Goal: Task Accomplishment & Management: Manage account settings

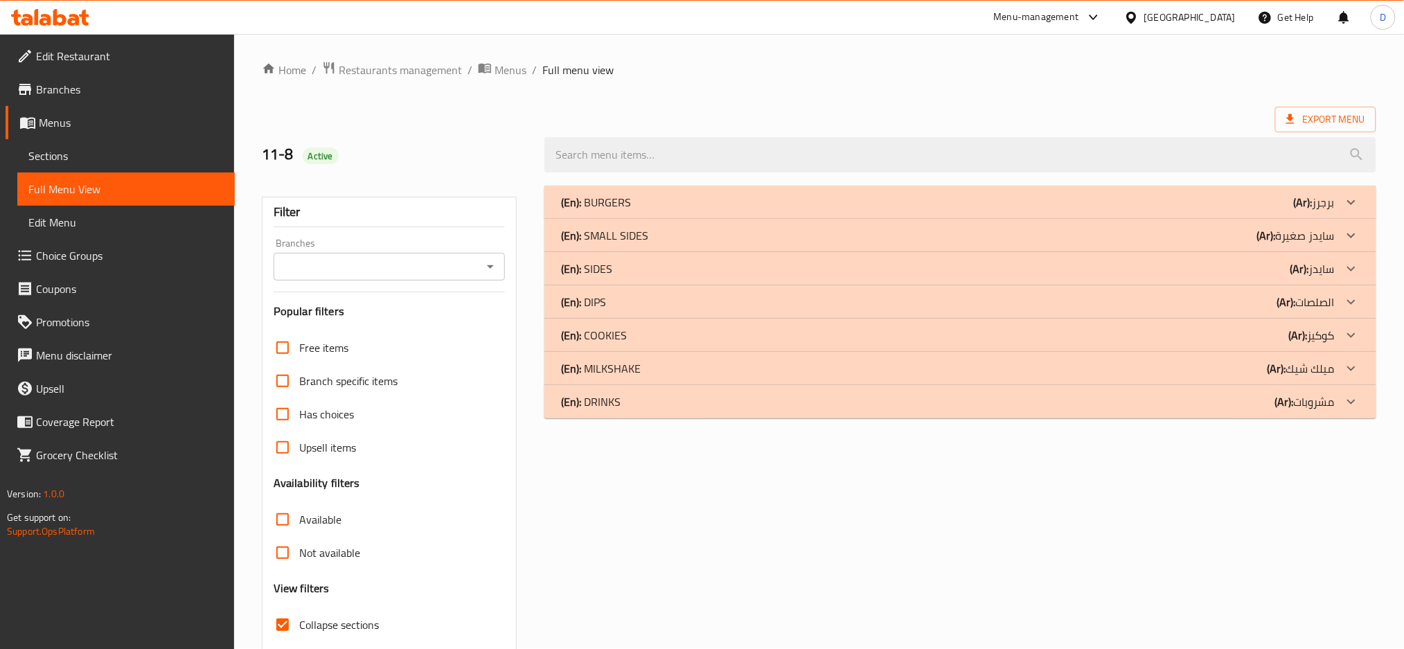
scroll to position [1, 0]
click at [734, 204] on div "(En): BURGERS (Ar): برجرز" at bounding box center [948, 202] width 774 height 17
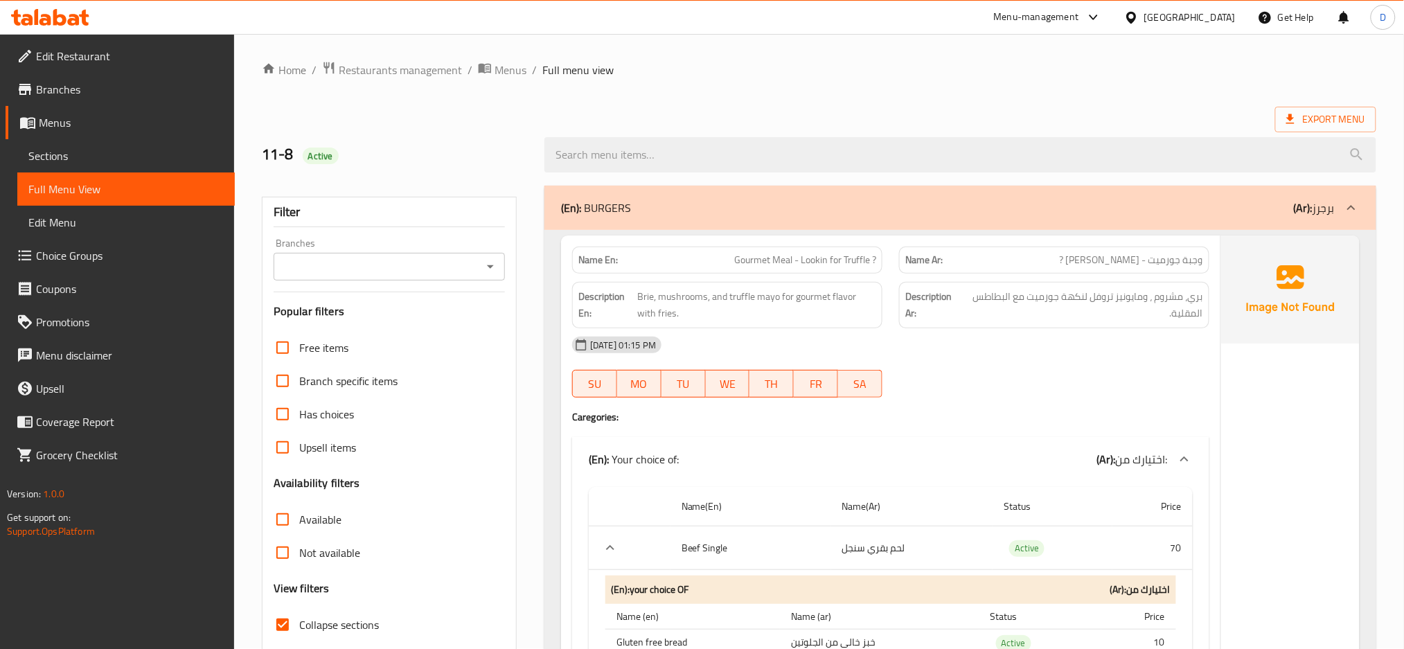
click at [949, 366] on div "11-08-2025 01:15 PM SU MO TU WE TH FR SA" at bounding box center [891, 367] width 654 height 78
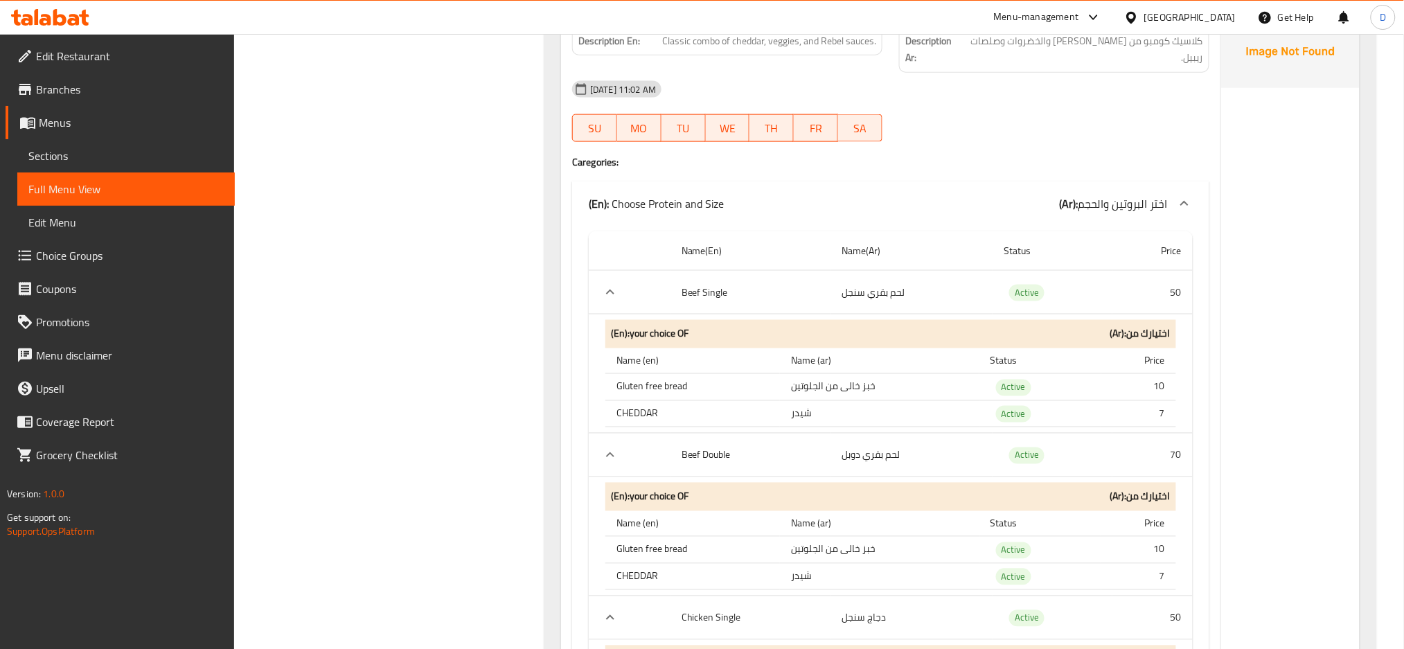
scroll to position [14052, 0]
click at [672, 380] on th "Gluten free bread" at bounding box center [692, 386] width 175 height 27
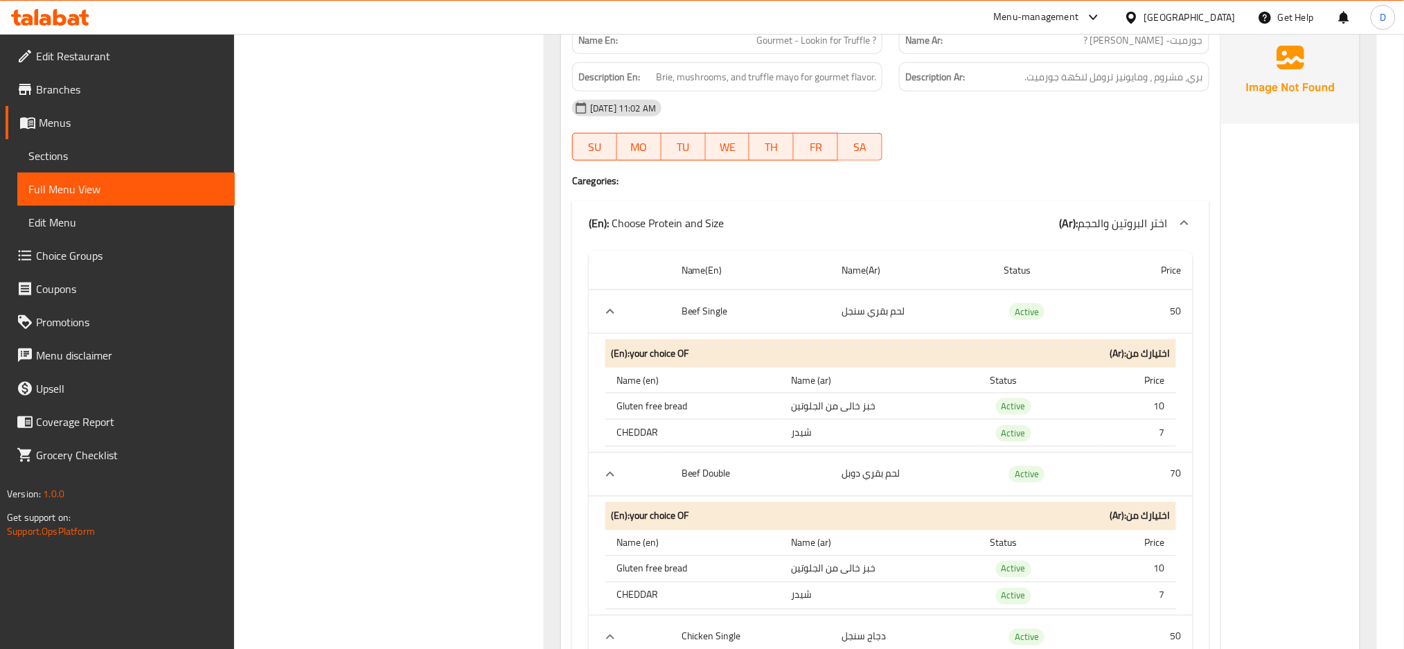
scroll to position [21548, 0]
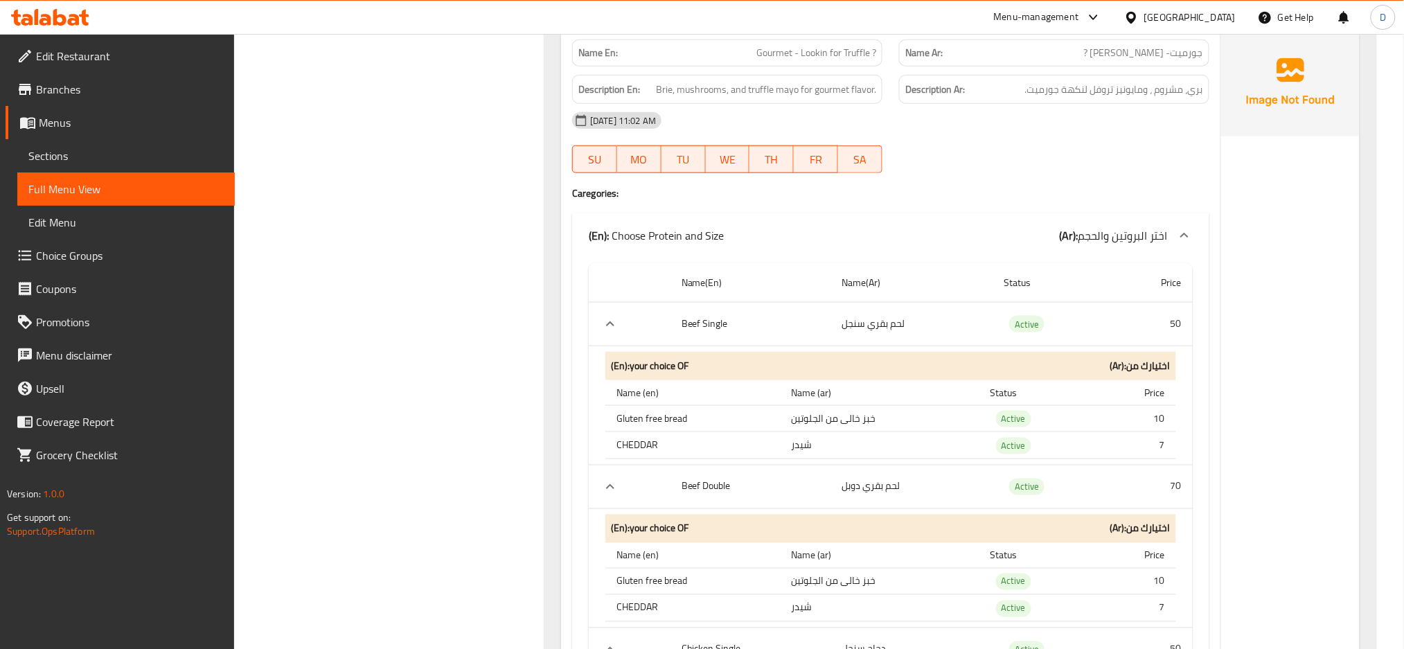
click at [778, 53] on span "Gourmet - Lookin for Truffle ?" at bounding box center [816, 53] width 120 height 15
copy span "Gourmet"
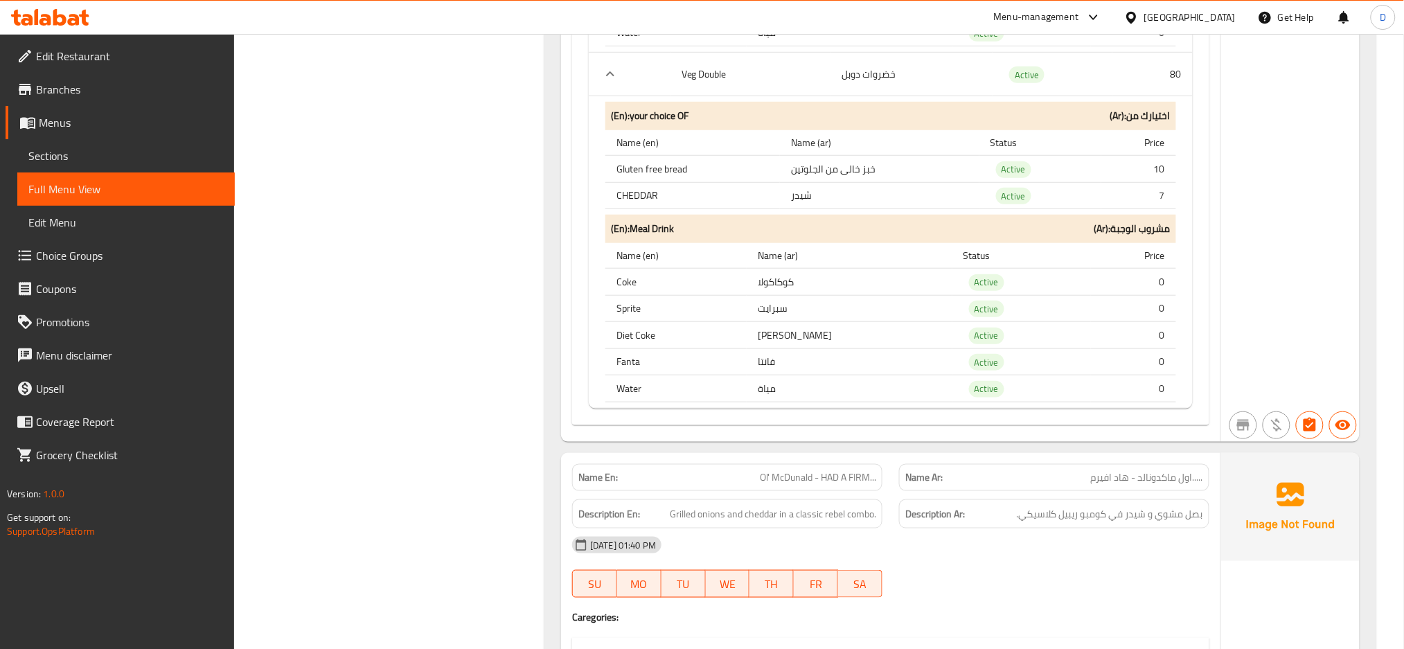
scroll to position [2253, 0]
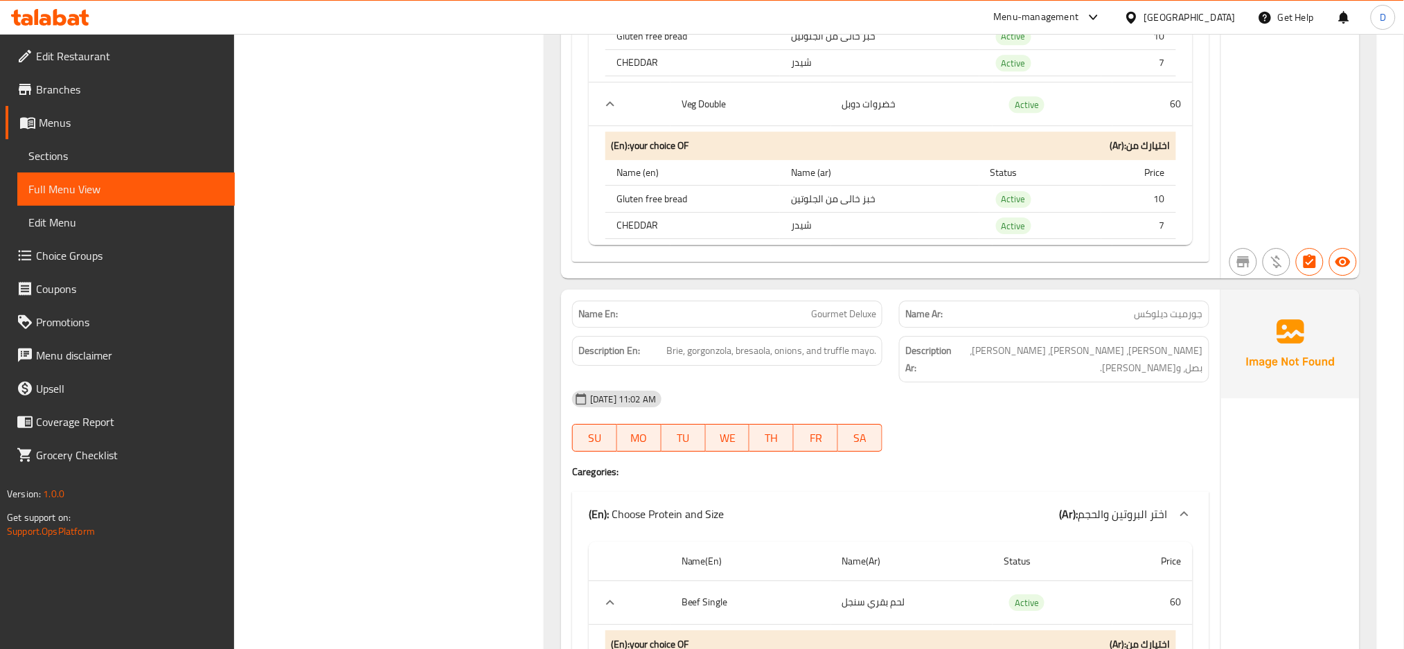
scroll to position [23877, 0]
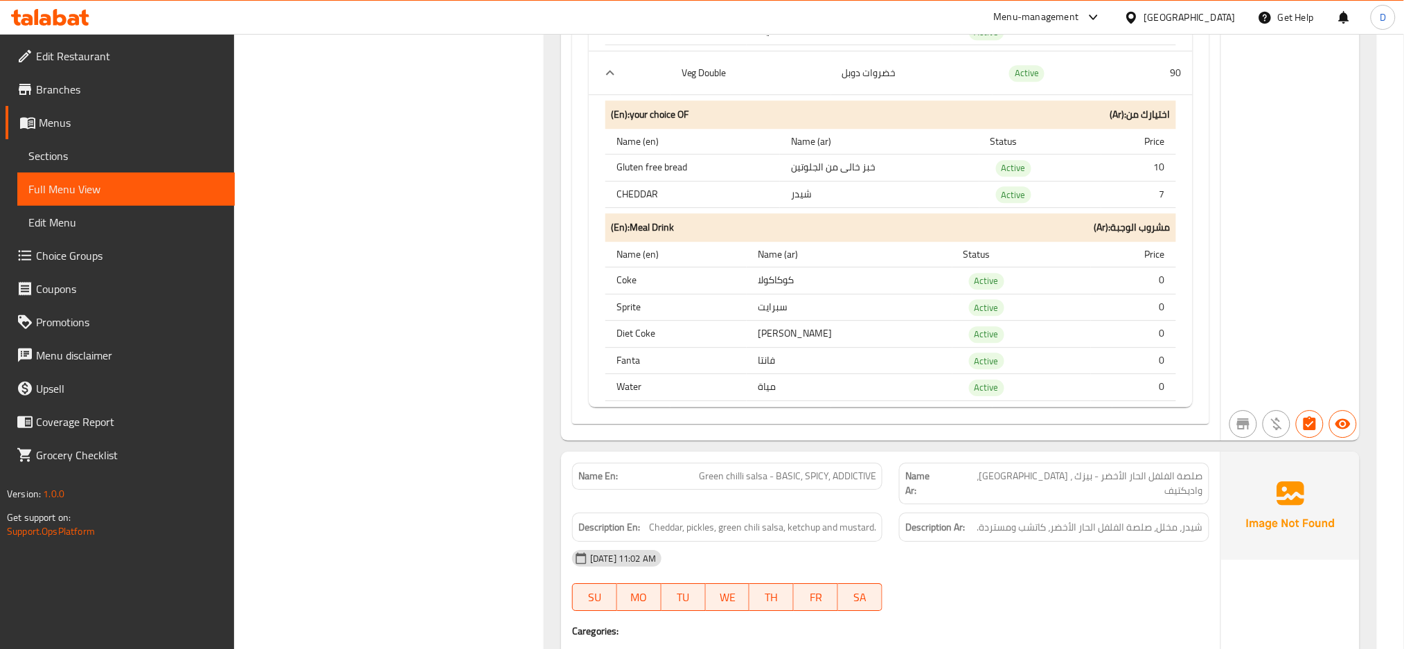
scroll to position [26254, 0]
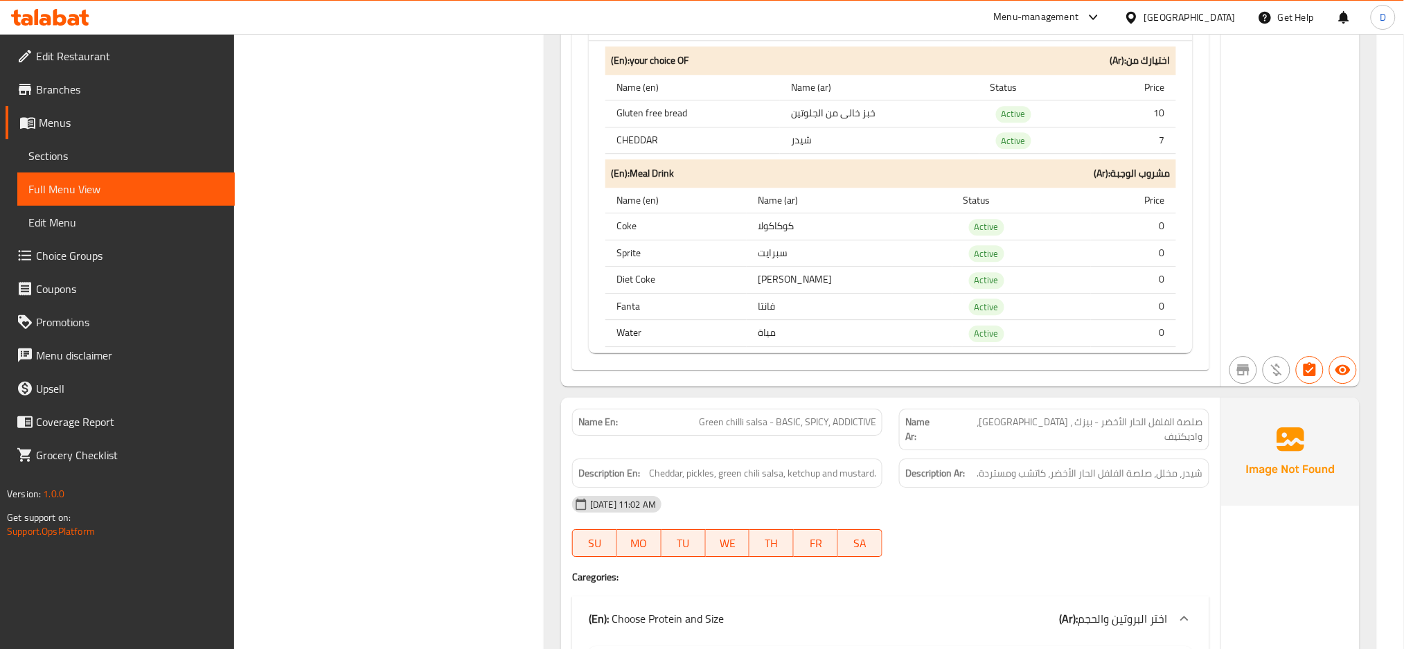
click at [1116, 502] on div "11-08-2025 11:02 AM" at bounding box center [891, 504] width 654 height 33
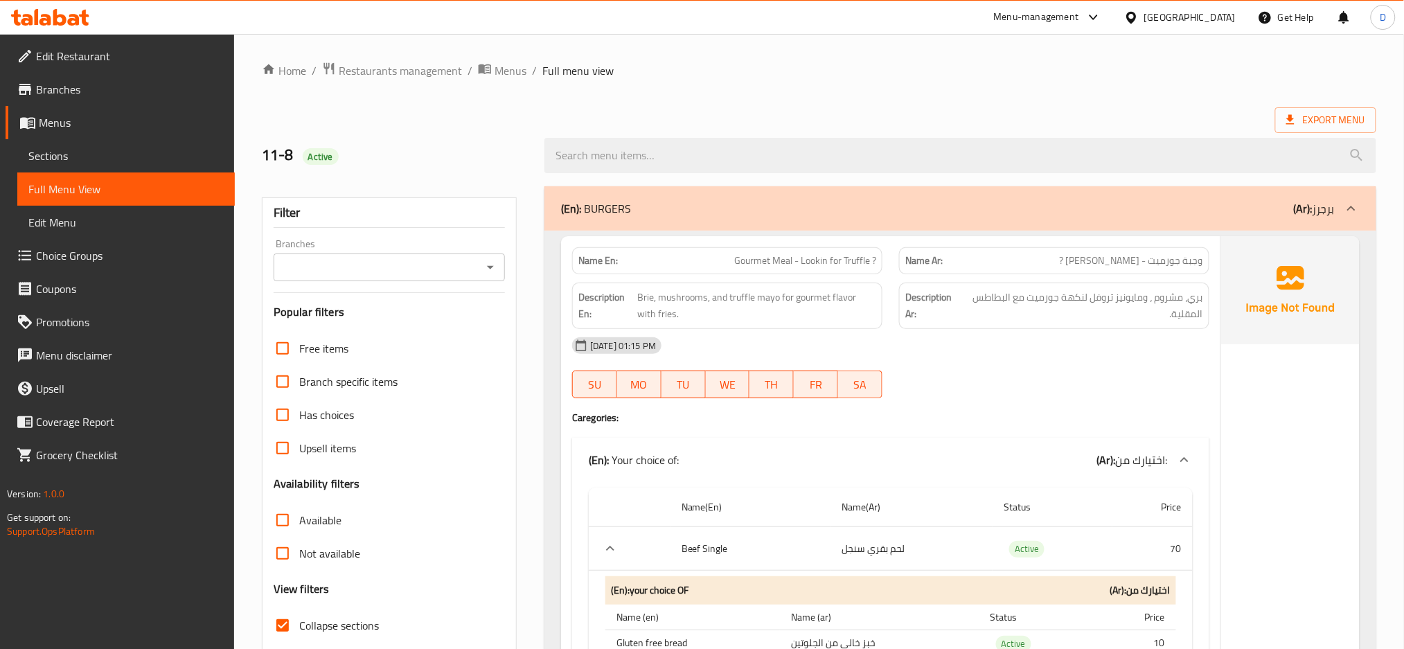
click at [899, 364] on div "11-08-2025 01:15 PM SU MO TU WE TH FR SA" at bounding box center [891, 368] width 654 height 78
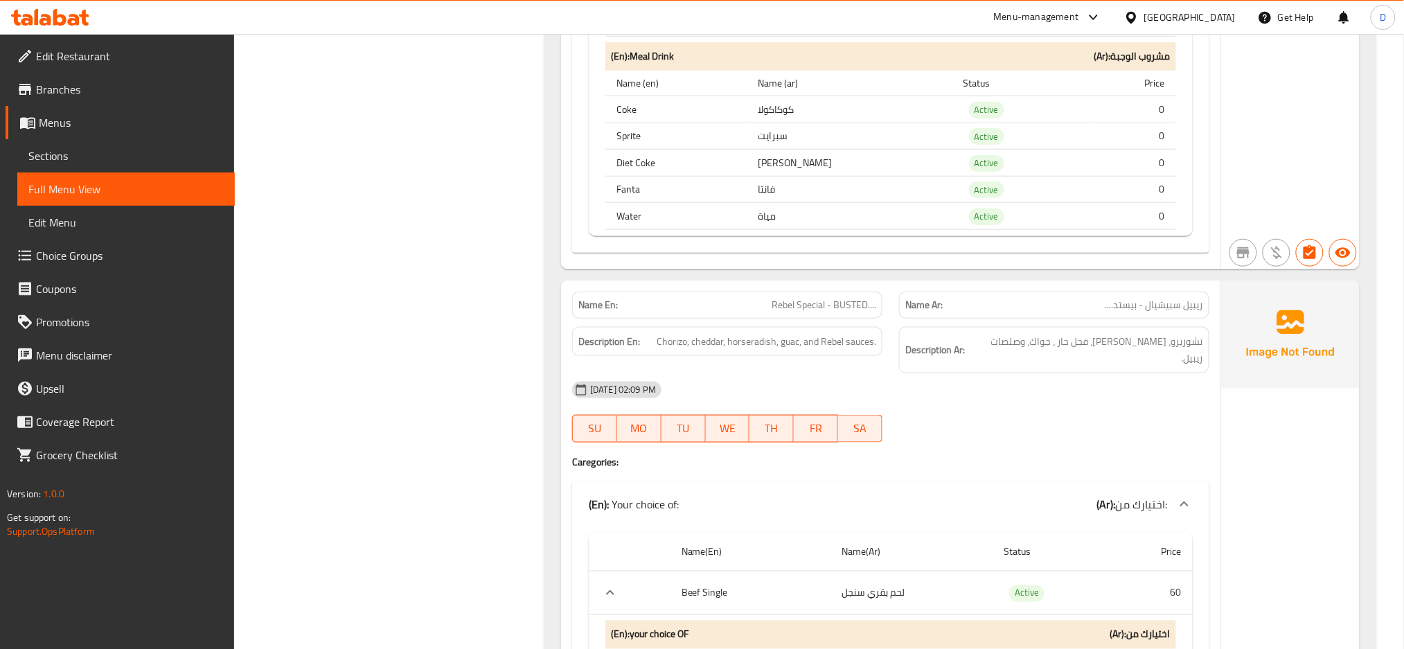
click at [1151, 383] on div "11-08-2025 02:09 PM" at bounding box center [891, 389] width 654 height 33
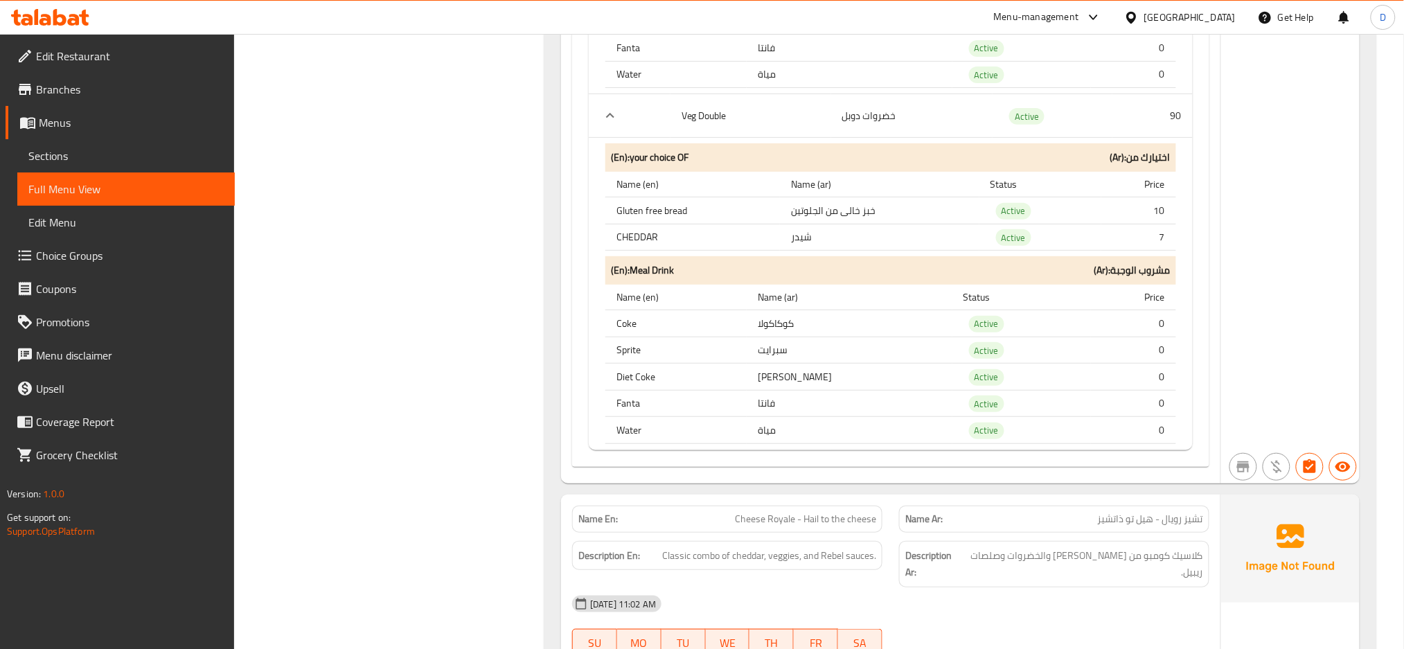
scroll to position [13570, 0]
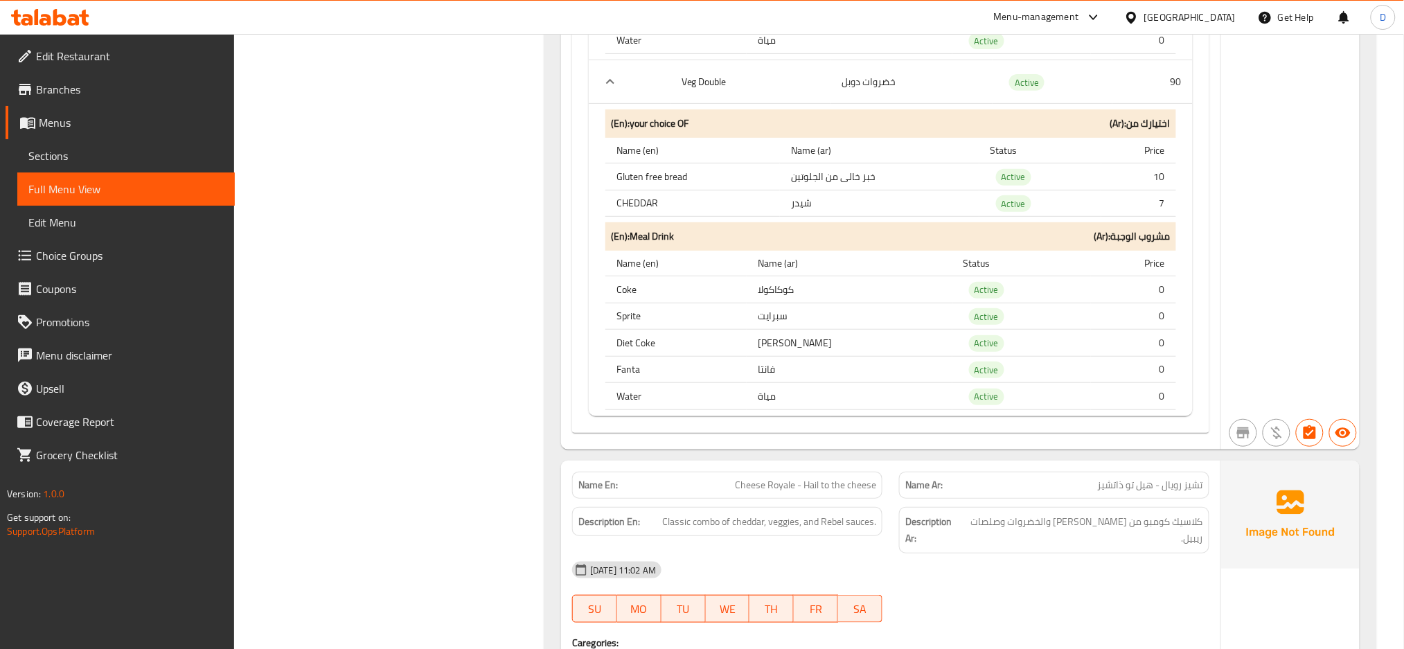
click at [1038, 567] on div "11-08-2025 11:02 AM" at bounding box center [891, 569] width 654 height 33
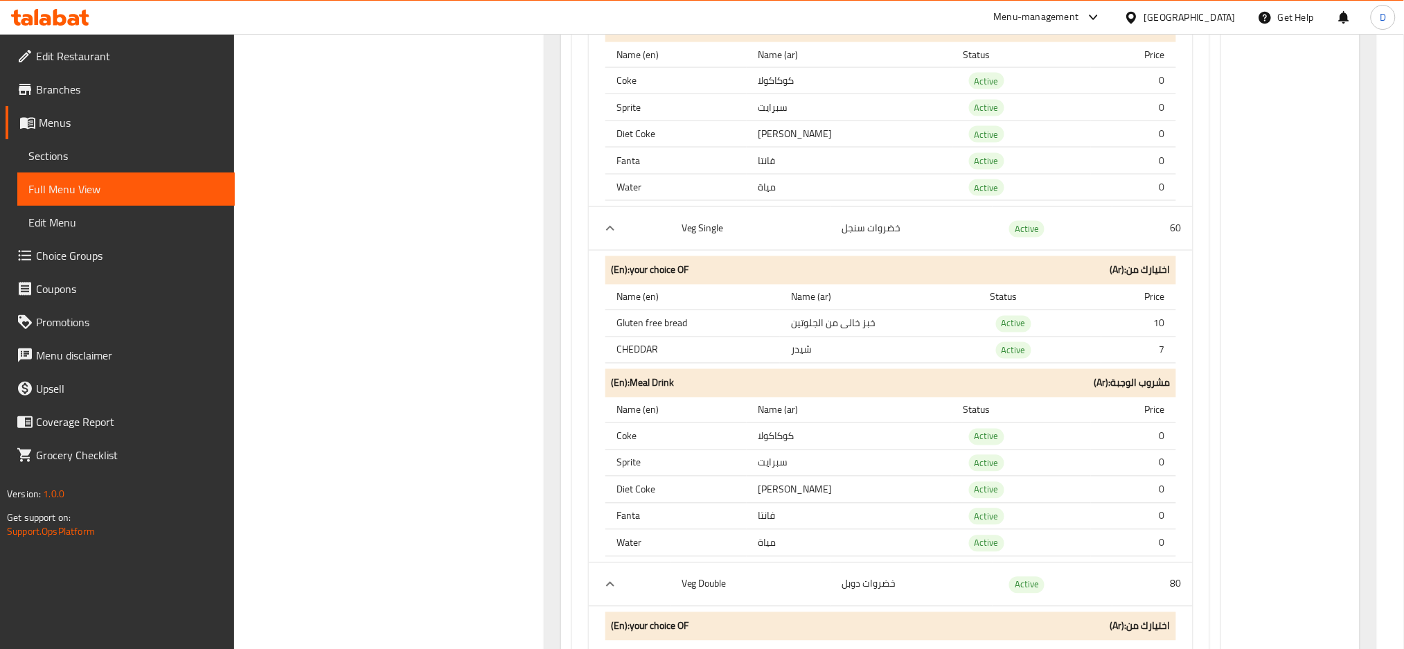
scroll to position [29483, 0]
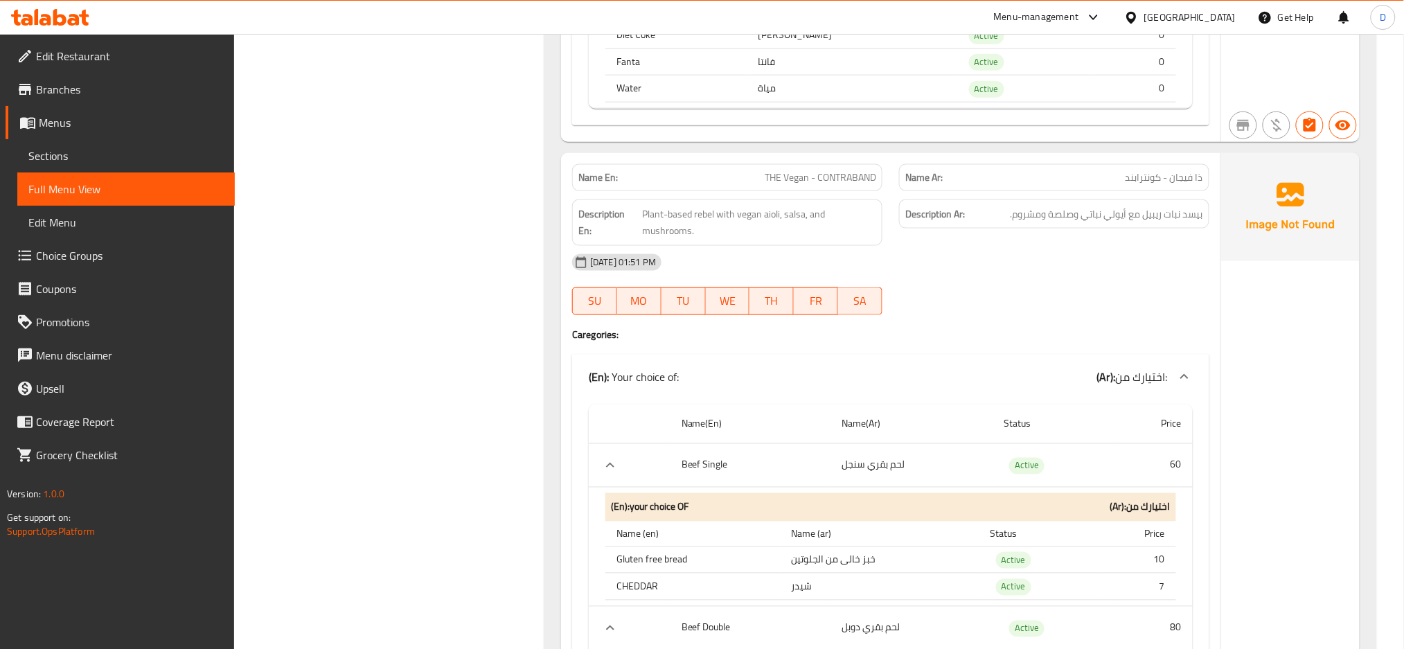
scroll to position [6319, 0]
click at [1103, 258] on div "11-08-2025 01:51 PM" at bounding box center [891, 259] width 654 height 33
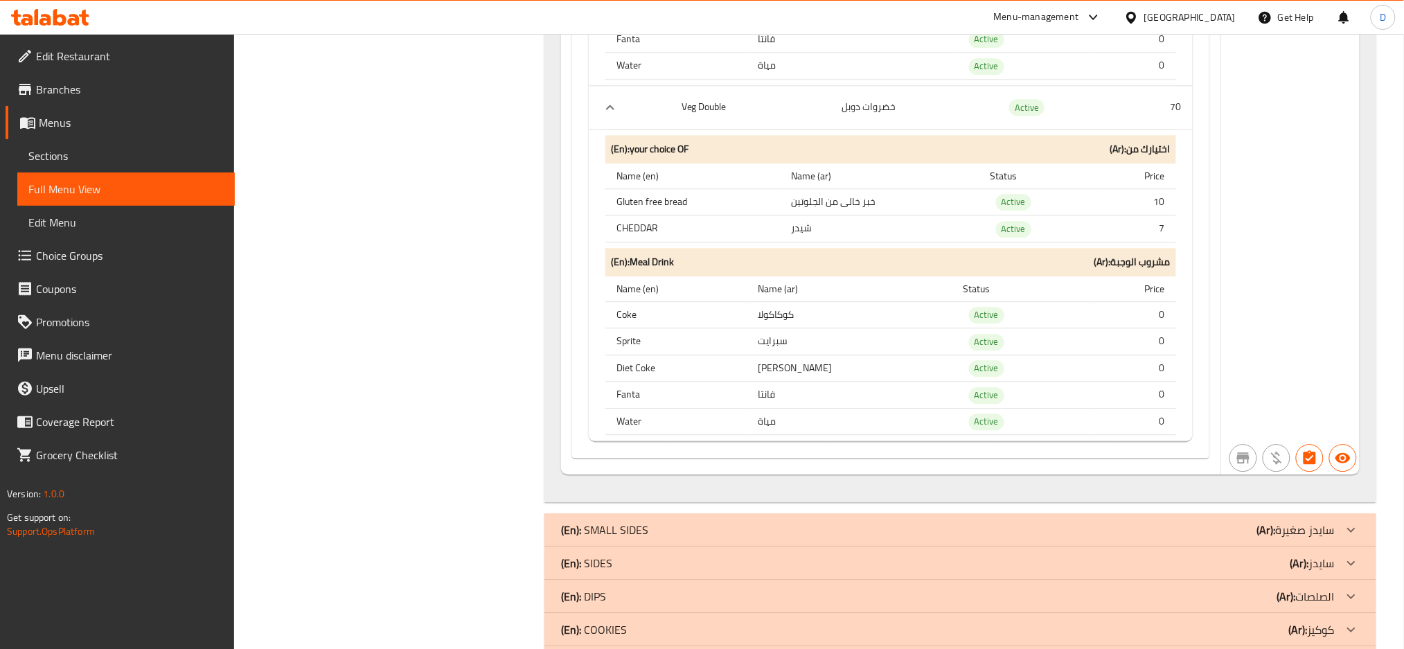
scroll to position [33732, 0]
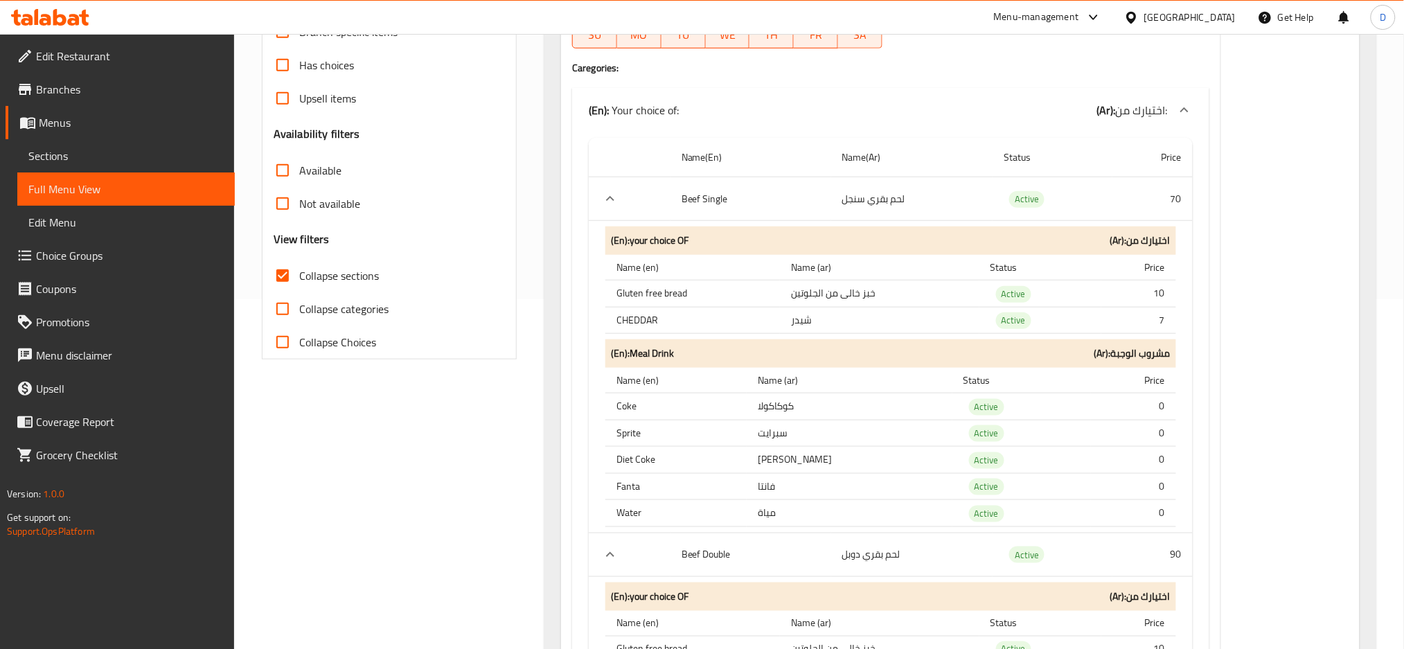
scroll to position [0, 0]
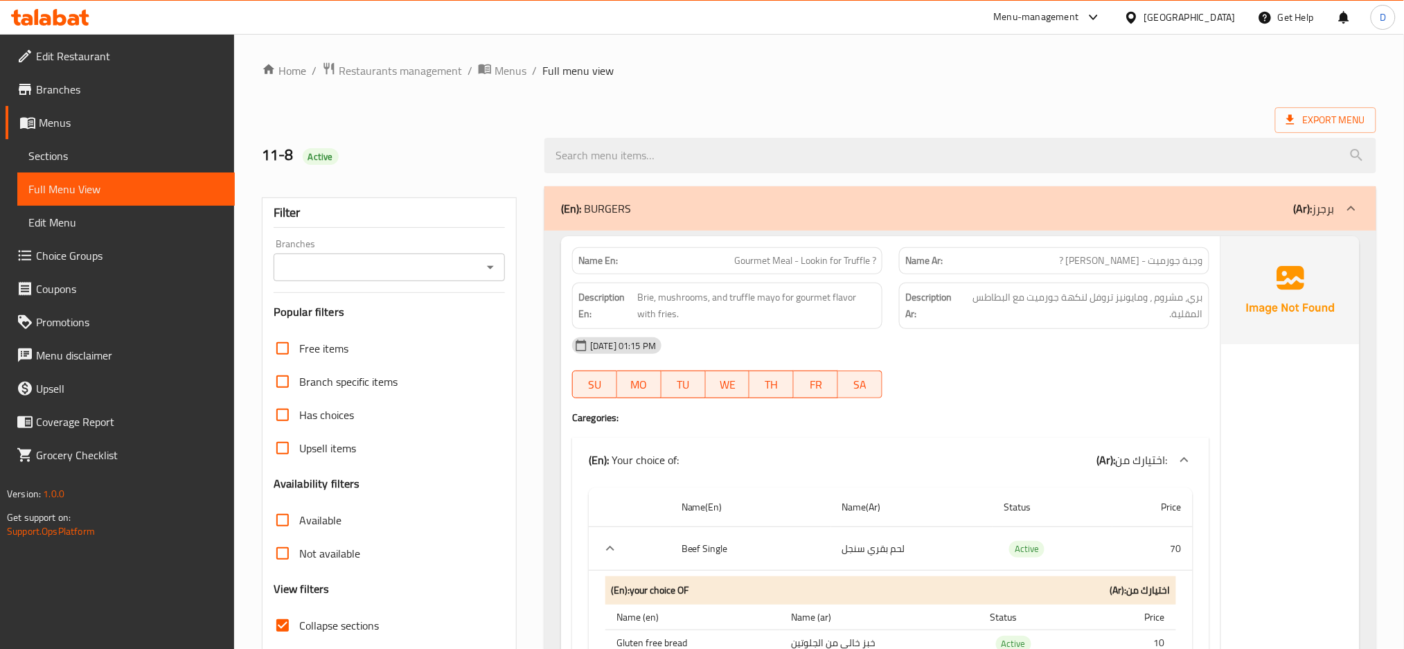
click at [854, 208] on div "(En): BURGERS (Ar): برجرز" at bounding box center [948, 208] width 774 height 17
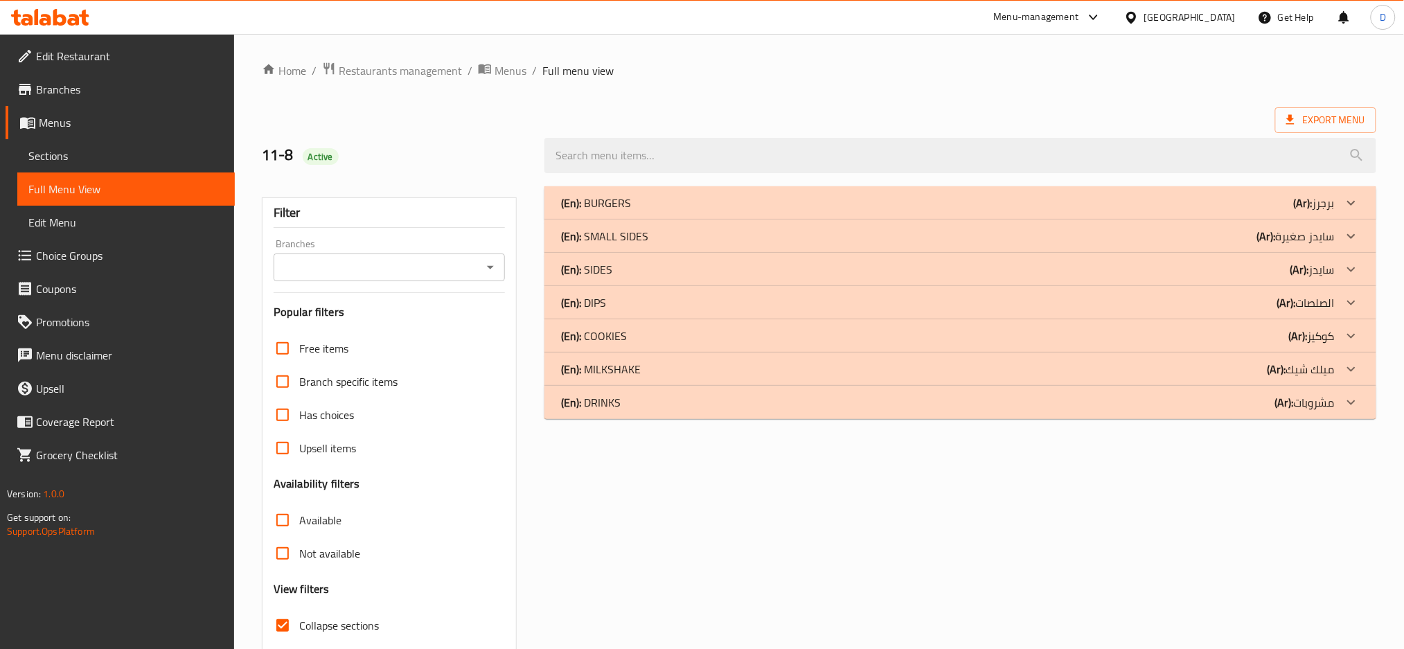
click at [851, 211] on div "(En): SMALL SIDES (Ar): سايدز صغيرة" at bounding box center [948, 203] width 774 height 17
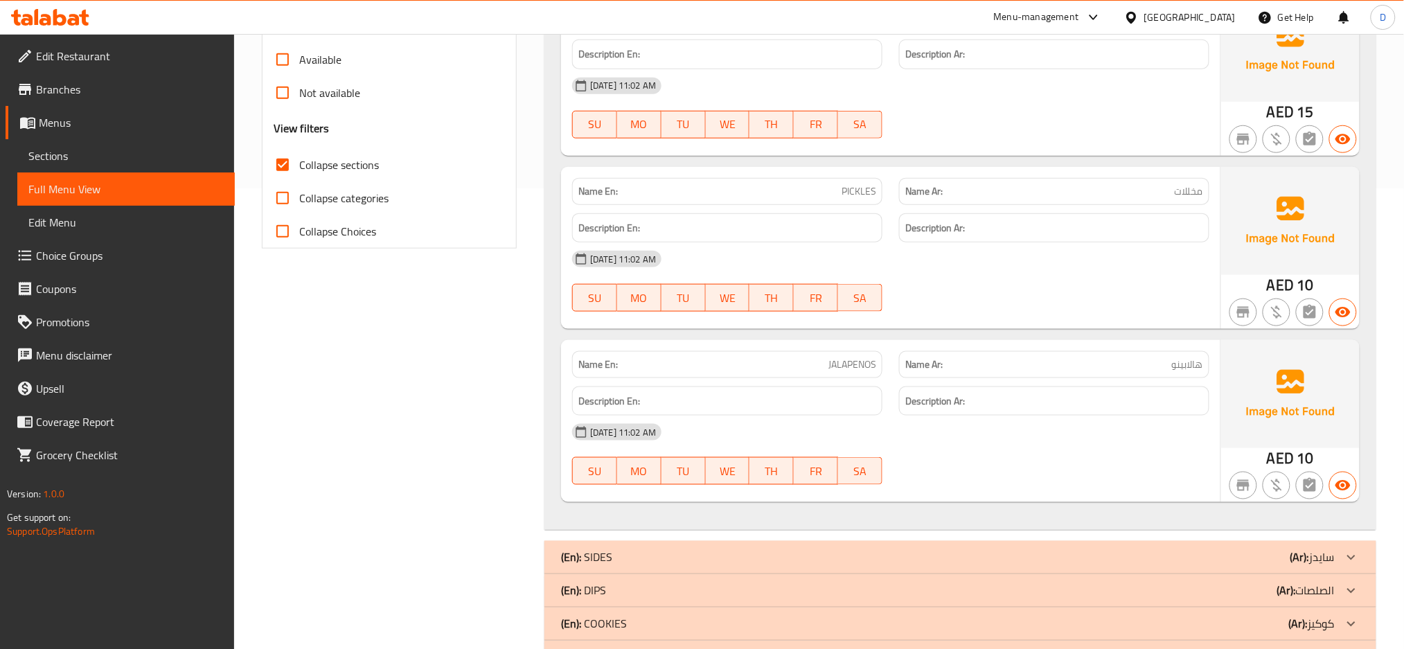
scroll to position [546, 0]
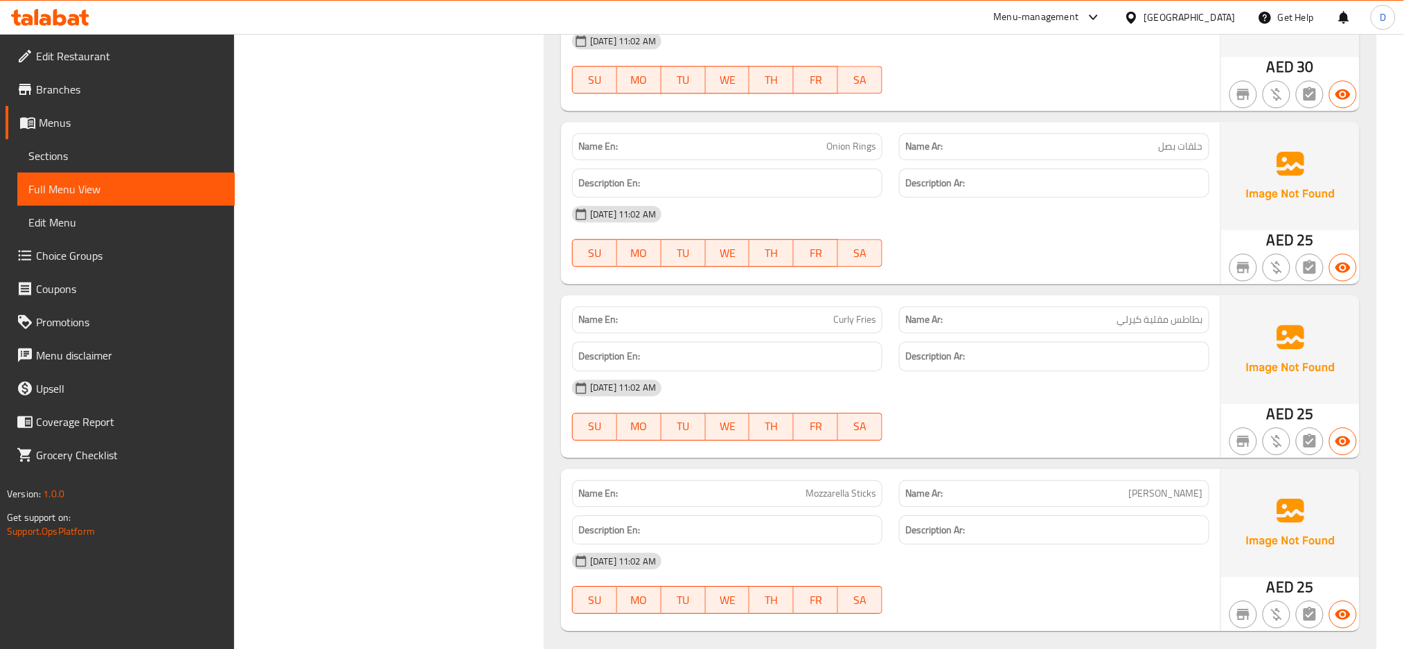
scroll to position [1458, 0]
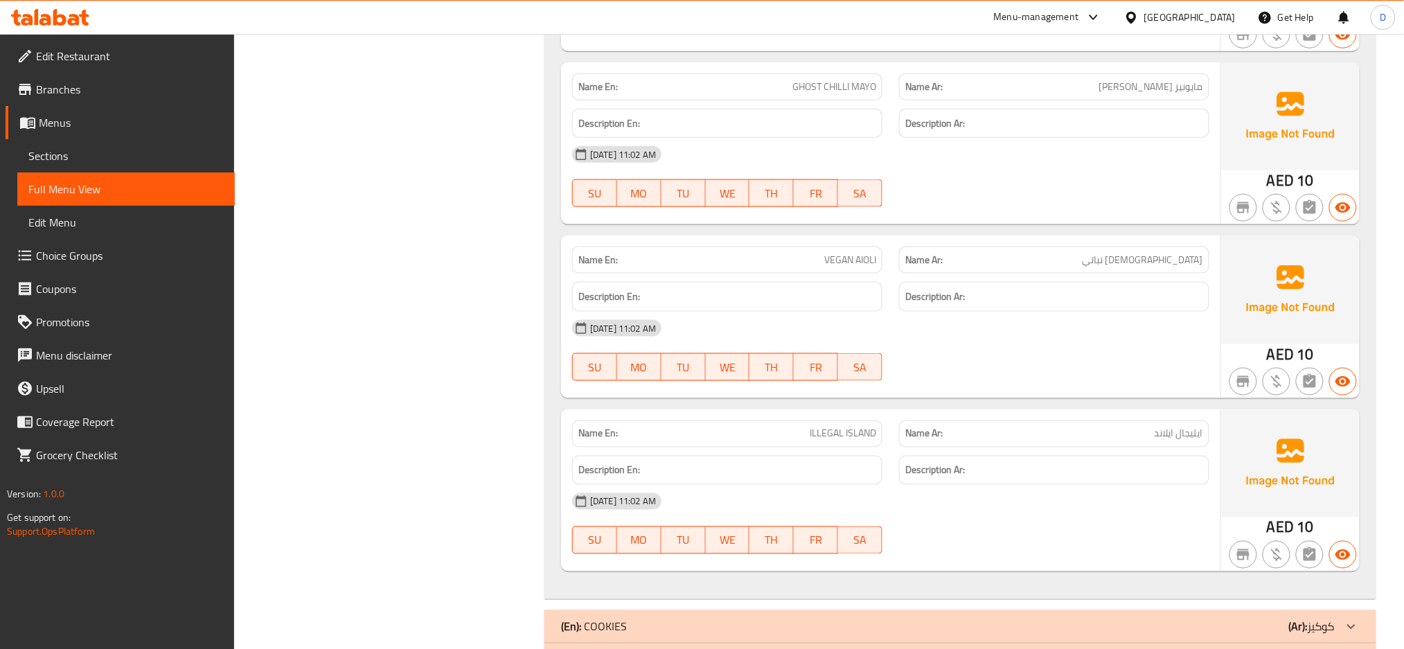
scroll to position [2542, 0]
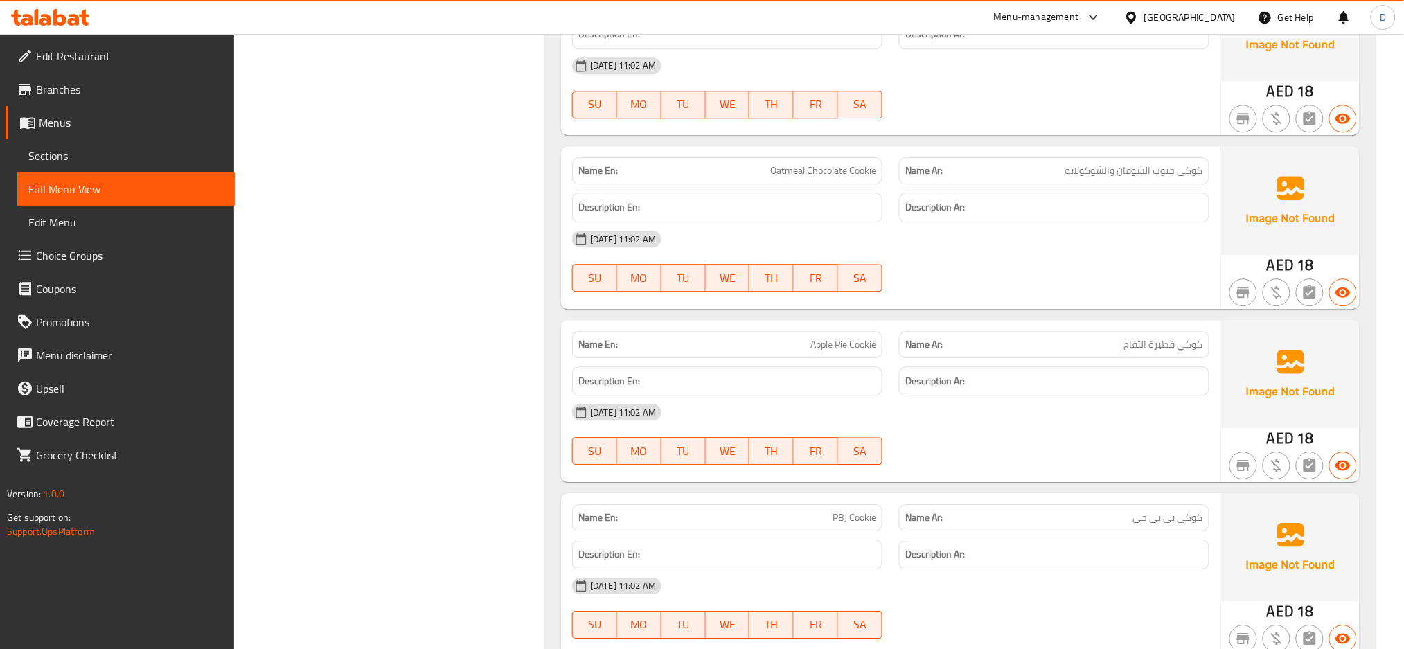
scroll to position [3281, 0]
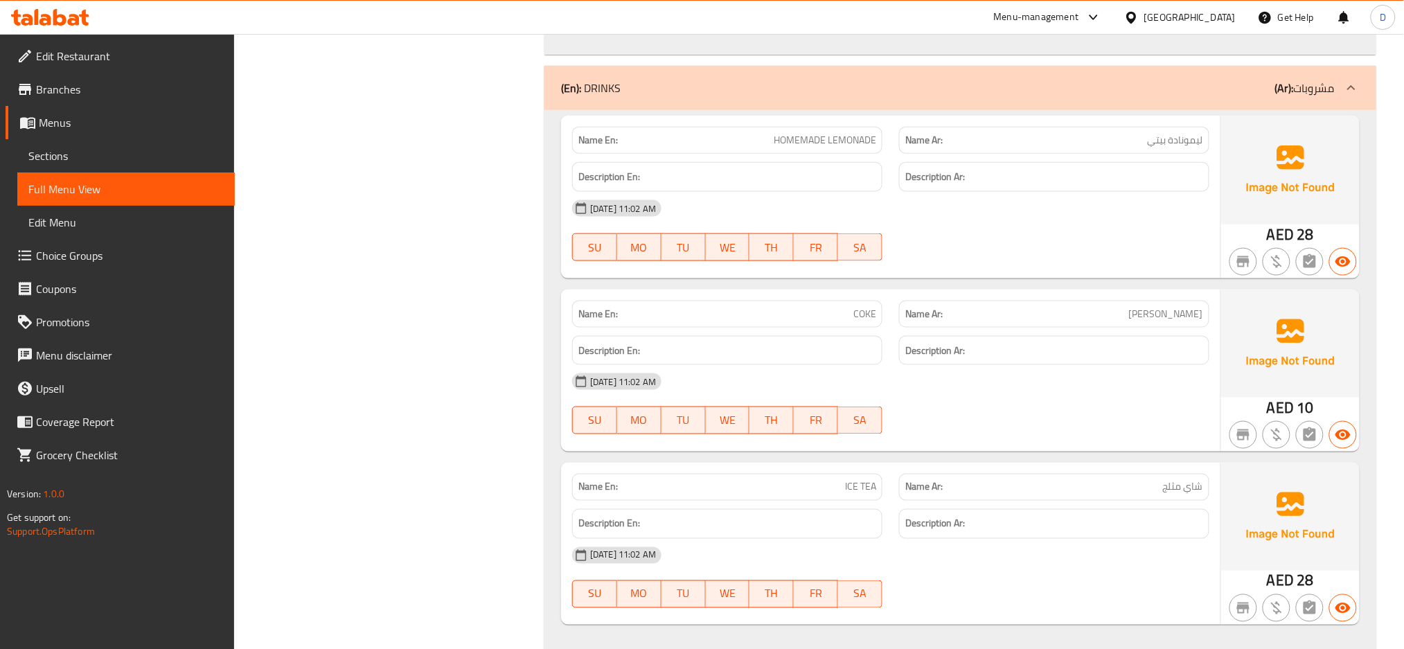
scroll to position [4398, 0]
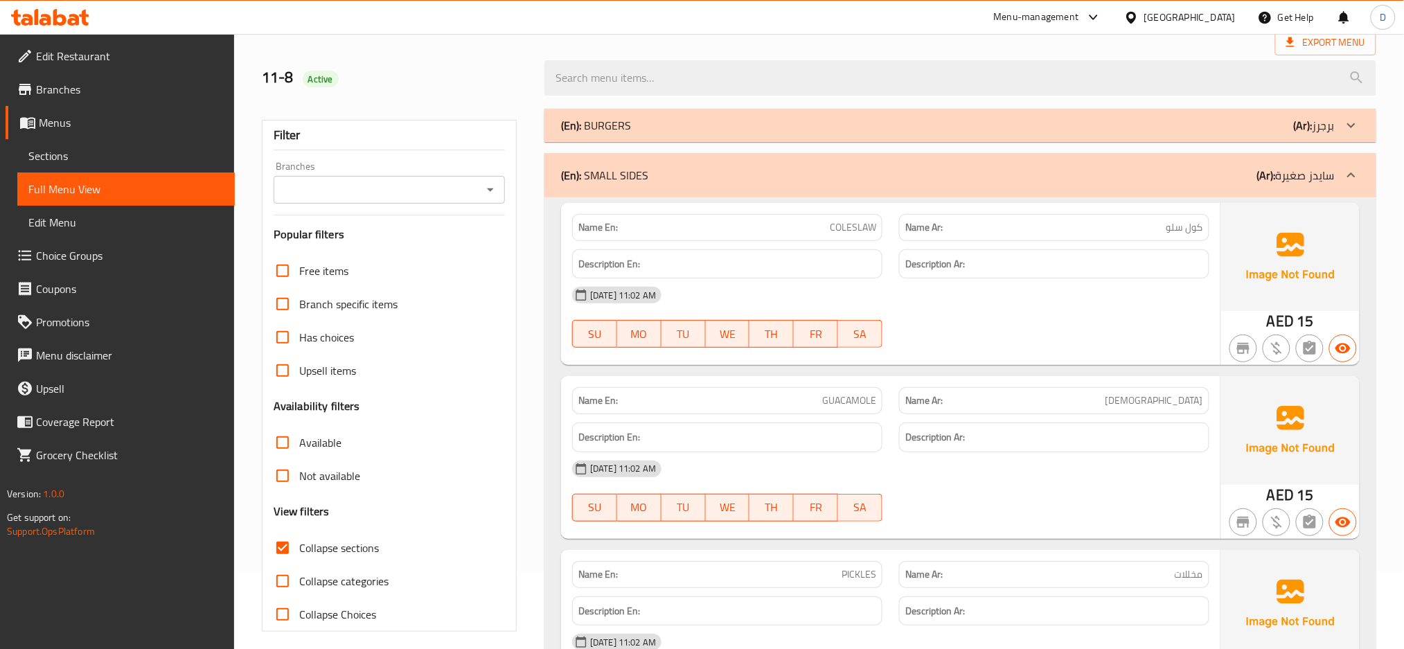
scroll to position [0, 0]
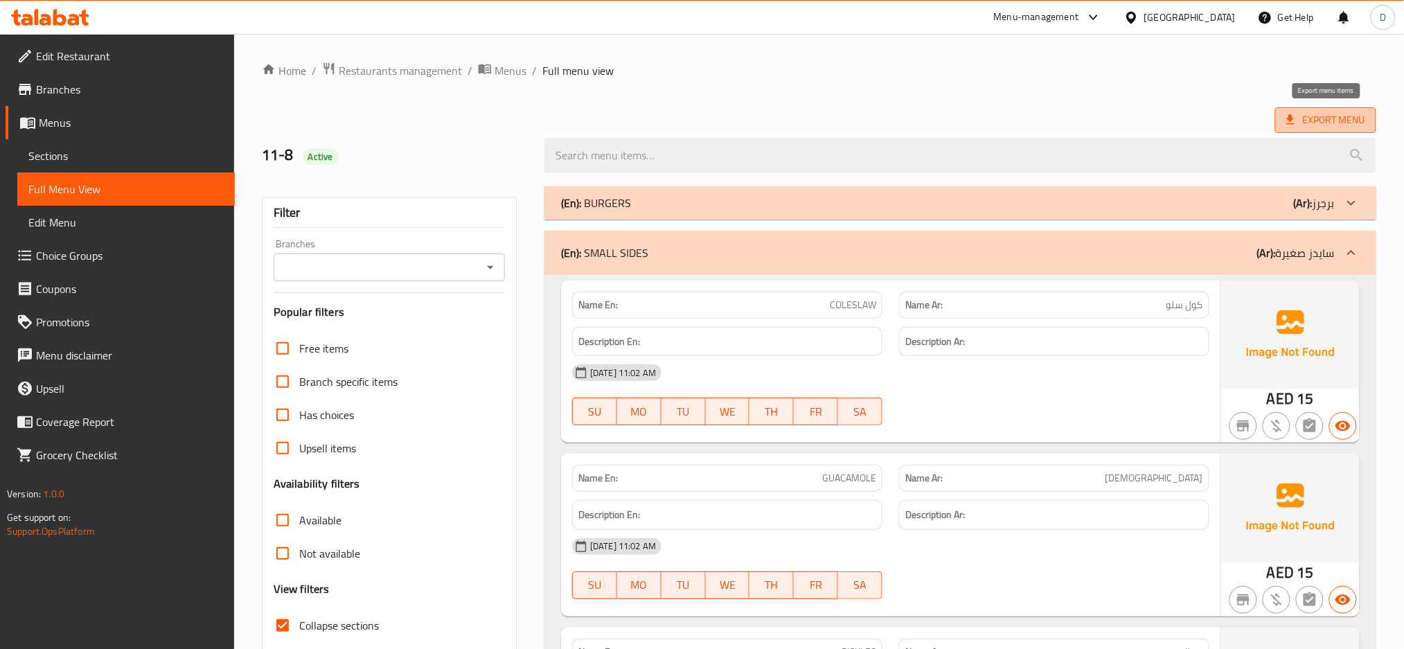
click at [1292, 110] on span "Export Menu" at bounding box center [1325, 120] width 101 height 26
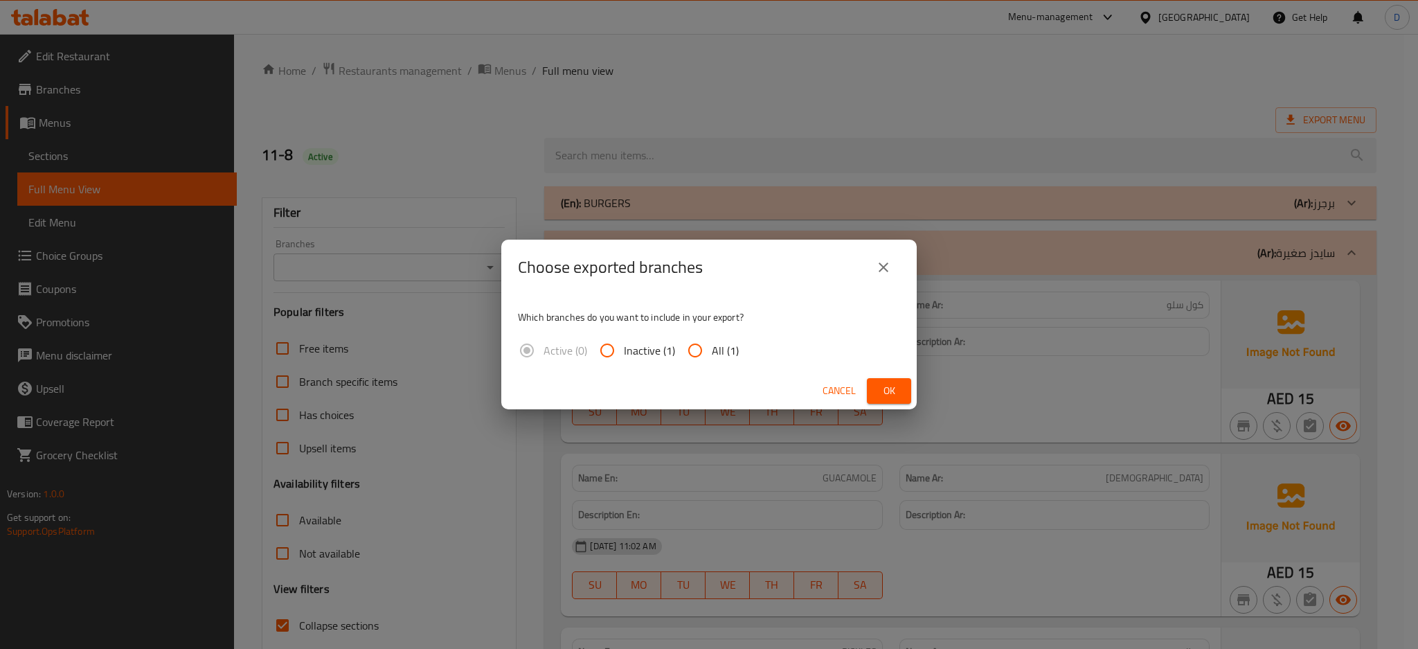
click at [896, 376] on div "Cancel Ok" at bounding box center [709, 391] width 416 height 37
click at [890, 386] on span "Ok" at bounding box center [889, 390] width 22 height 17
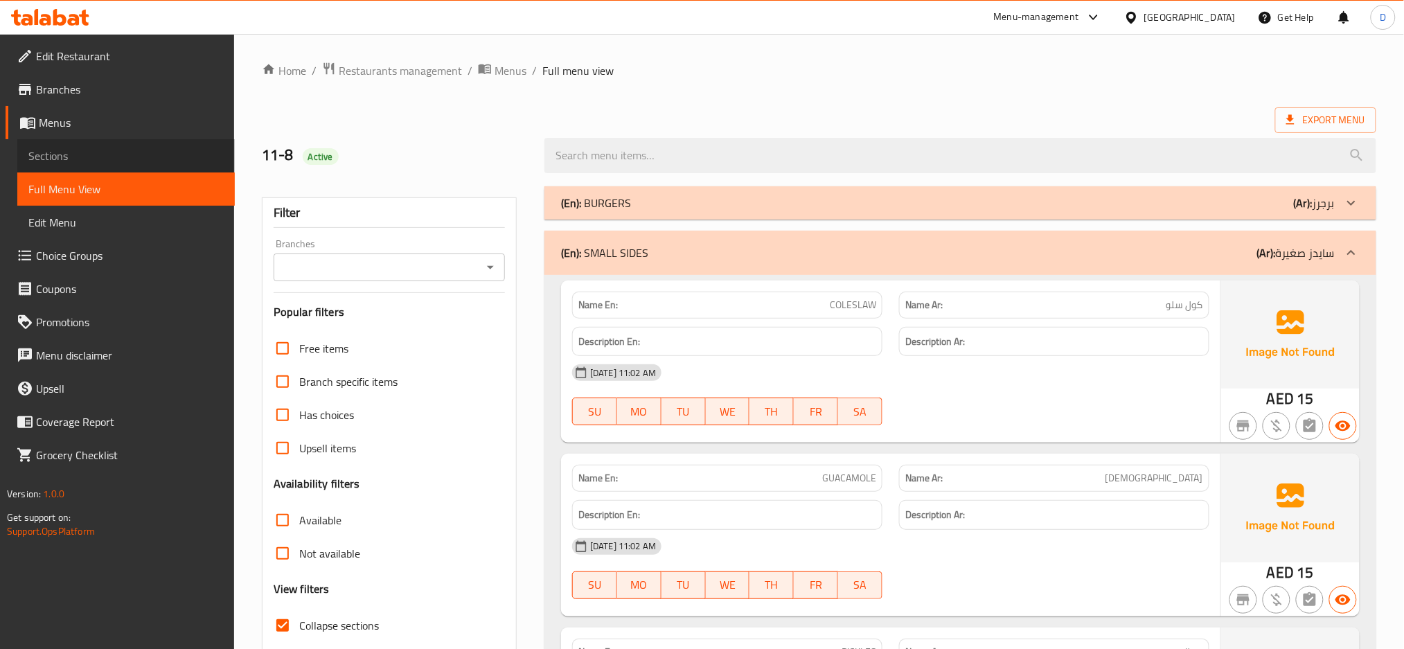
click at [181, 154] on span "Sections" at bounding box center [125, 156] width 195 height 17
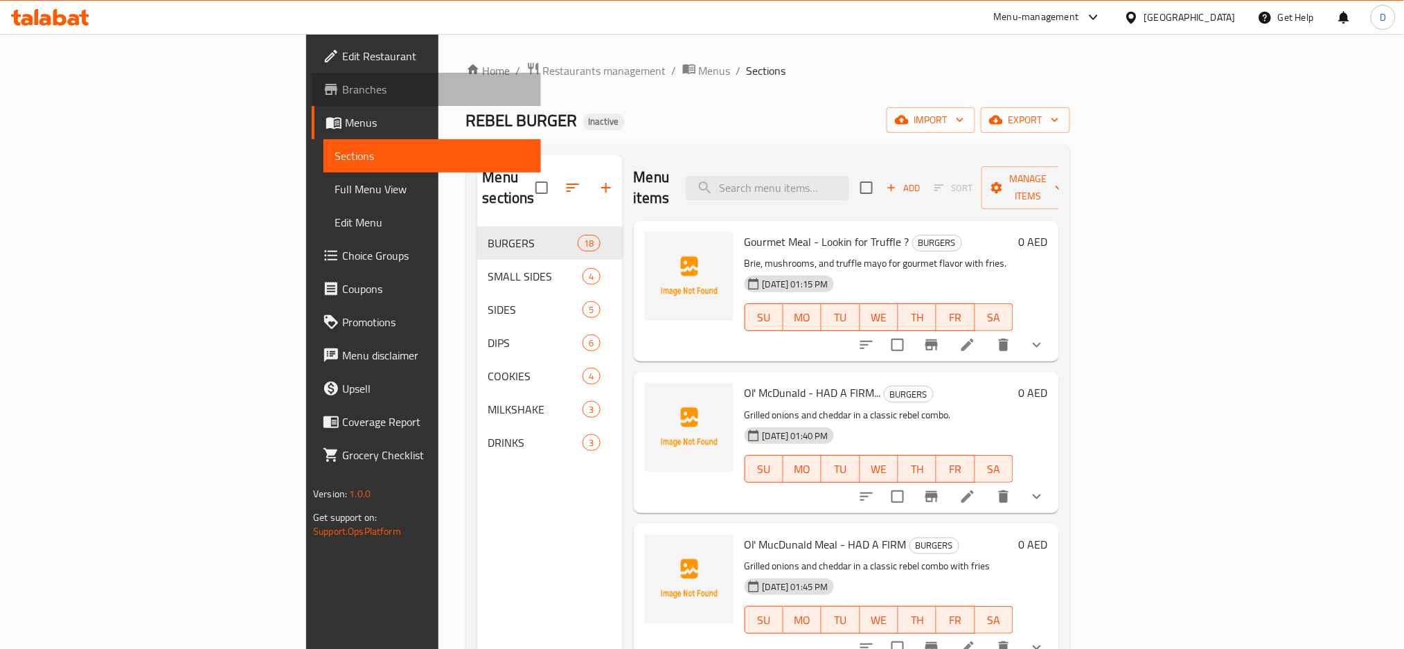
click at [342, 89] on span "Branches" at bounding box center [436, 89] width 188 height 17
